Goal: Task Accomplishment & Management: Manage account settings

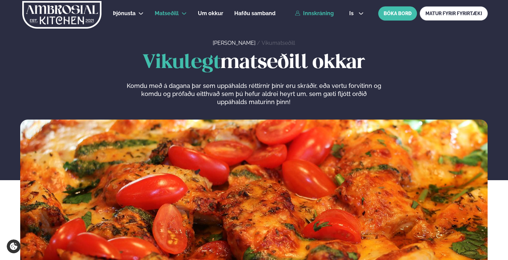
click at [308, 12] on link "Innskráning" at bounding box center [314, 13] width 39 height 6
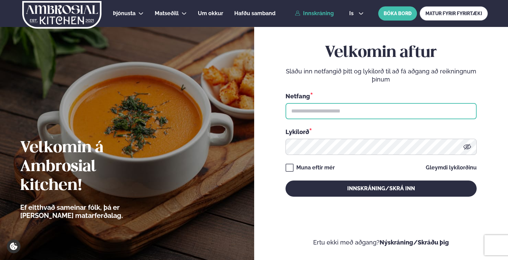
click at [330, 108] on input "text" at bounding box center [380, 111] width 191 height 16
type input "**********"
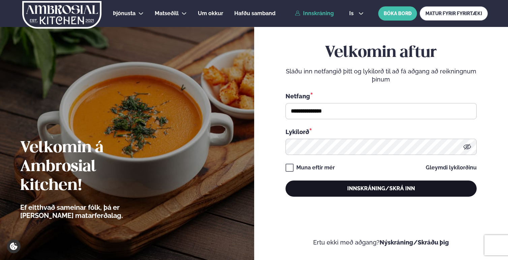
click at [343, 188] on button "Innskráning/Skrá inn" at bounding box center [380, 189] width 191 height 16
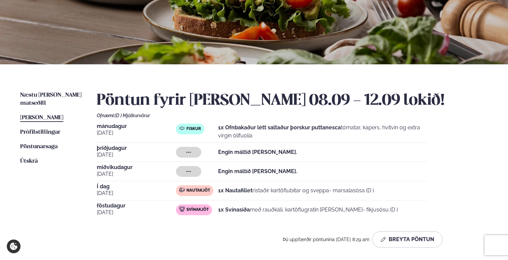
click at [338, 189] on p "1x Nautafillet ristaðir kartöflubitar og sveppa- marsalasósa (D )" at bounding box center [296, 191] width 156 height 8
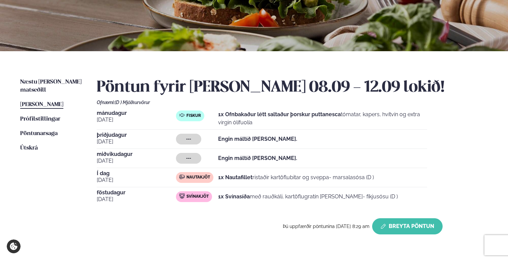
click at [419, 231] on button "Breyta Pöntun" at bounding box center [407, 226] width 70 height 16
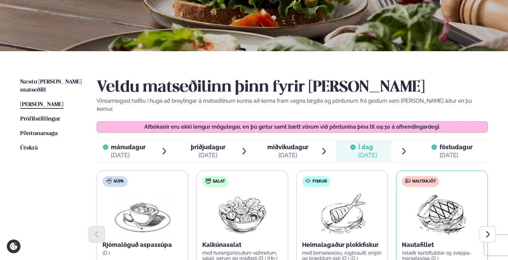
click at [435, 145] on div at bounding box center [433, 151] width 5 height 16
